Goal: Information Seeking & Learning: Learn about a topic

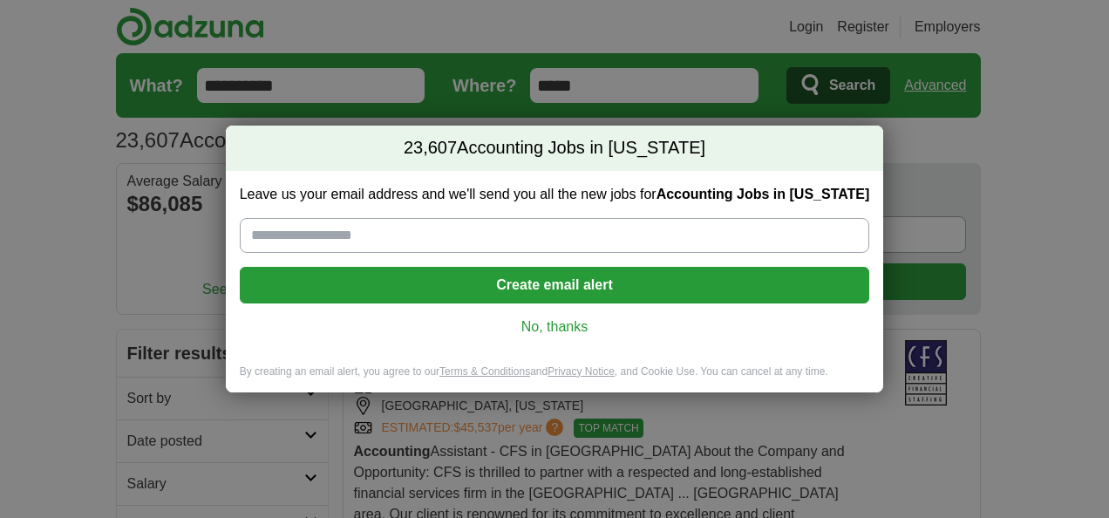
click at [561, 334] on link "No, thanks" at bounding box center [555, 326] width 602 height 19
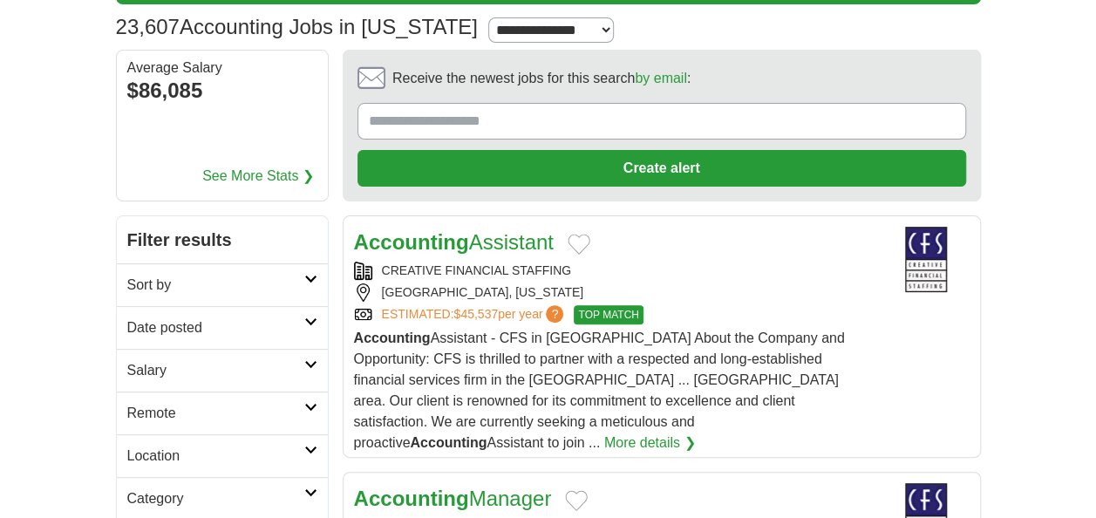
scroll to position [121, 0]
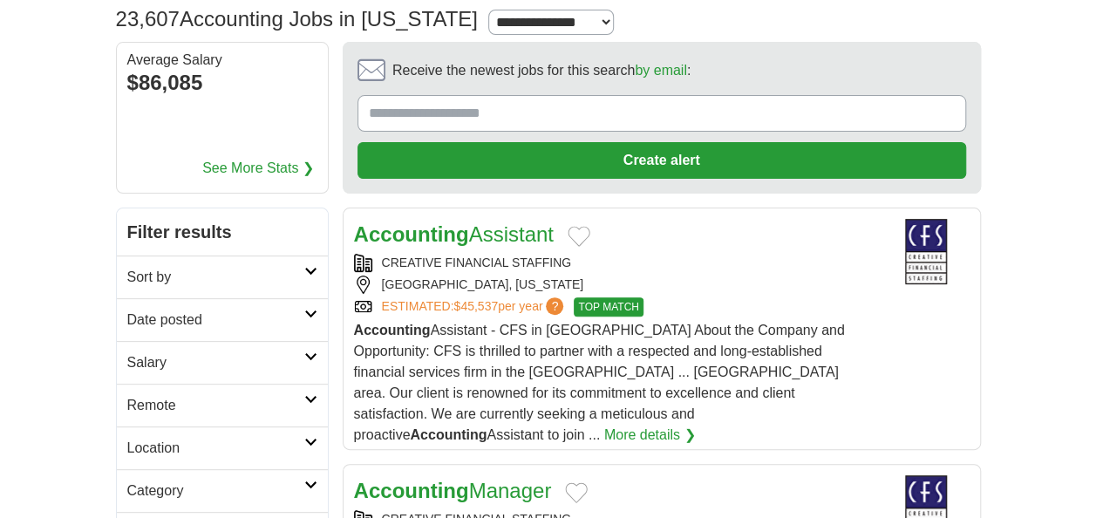
click at [309, 310] on icon at bounding box center [310, 313] width 13 height 9
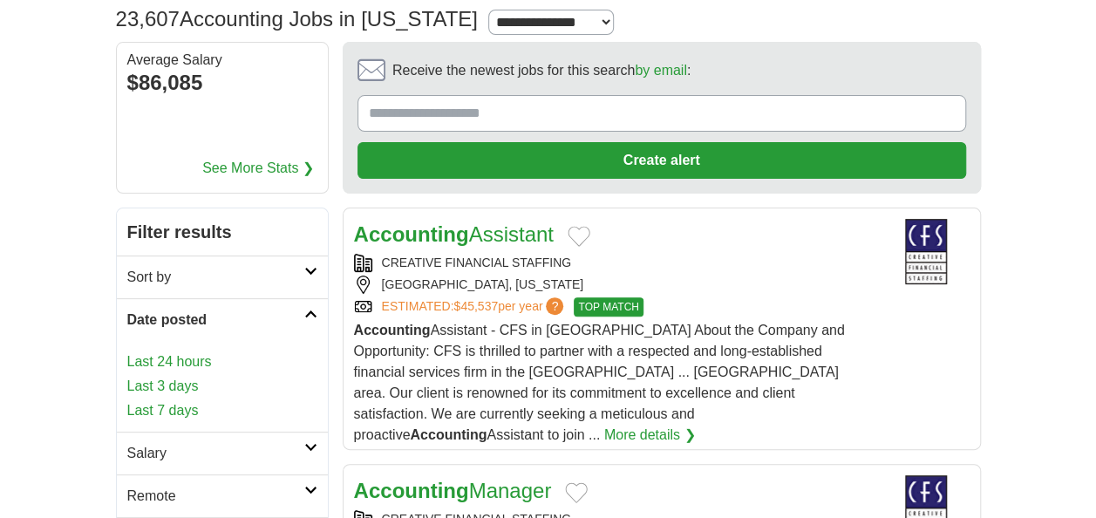
click at [174, 376] on link "Last 3 days" at bounding box center [222, 386] width 190 height 21
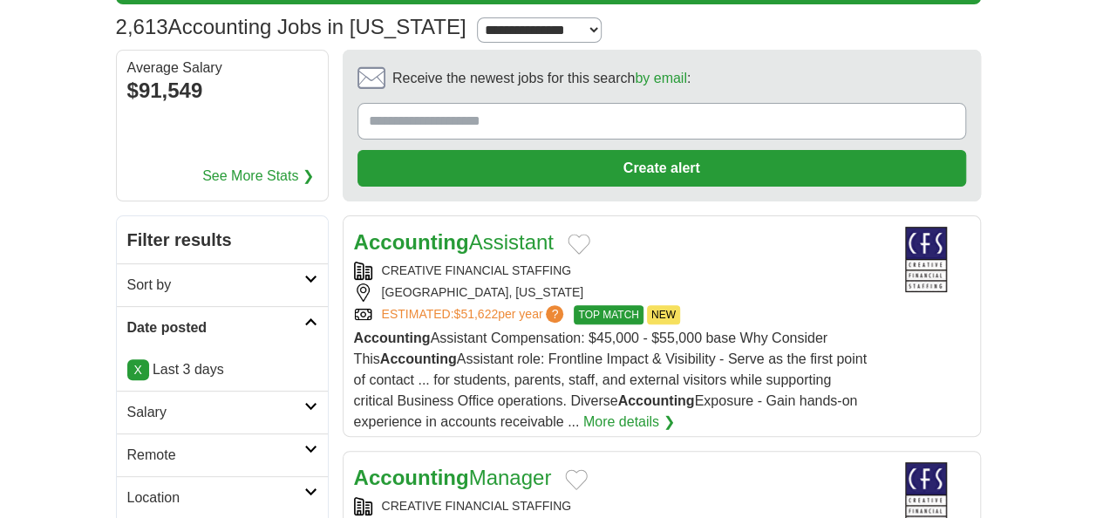
scroll to position [115, 0]
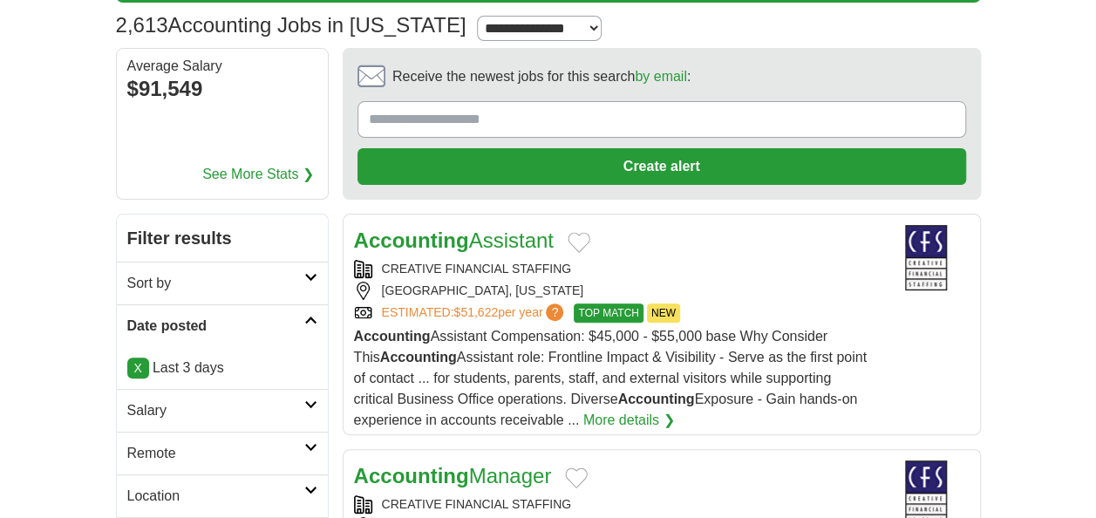
click at [645, 417] on link "More details ❯" at bounding box center [629, 420] width 92 height 21
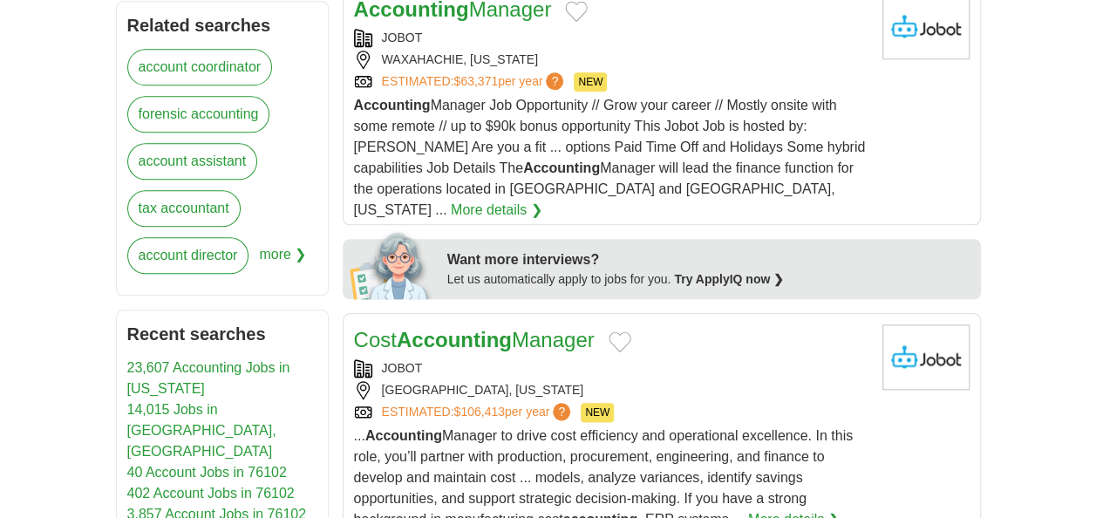
scroll to position [814, 0]
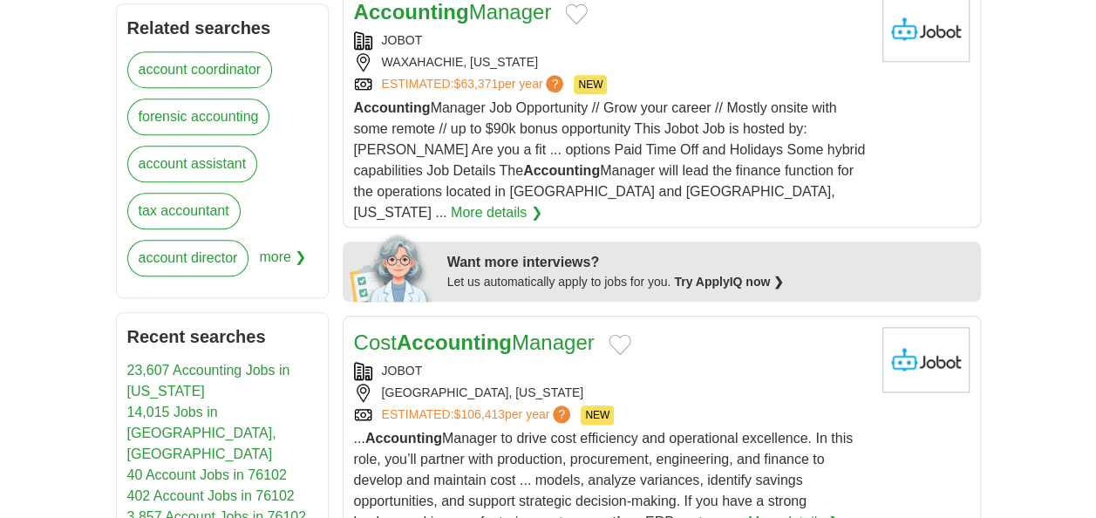
click at [221, 150] on link "account assistant" at bounding box center [192, 164] width 131 height 37
